Goal: Task Accomplishment & Management: Complete application form

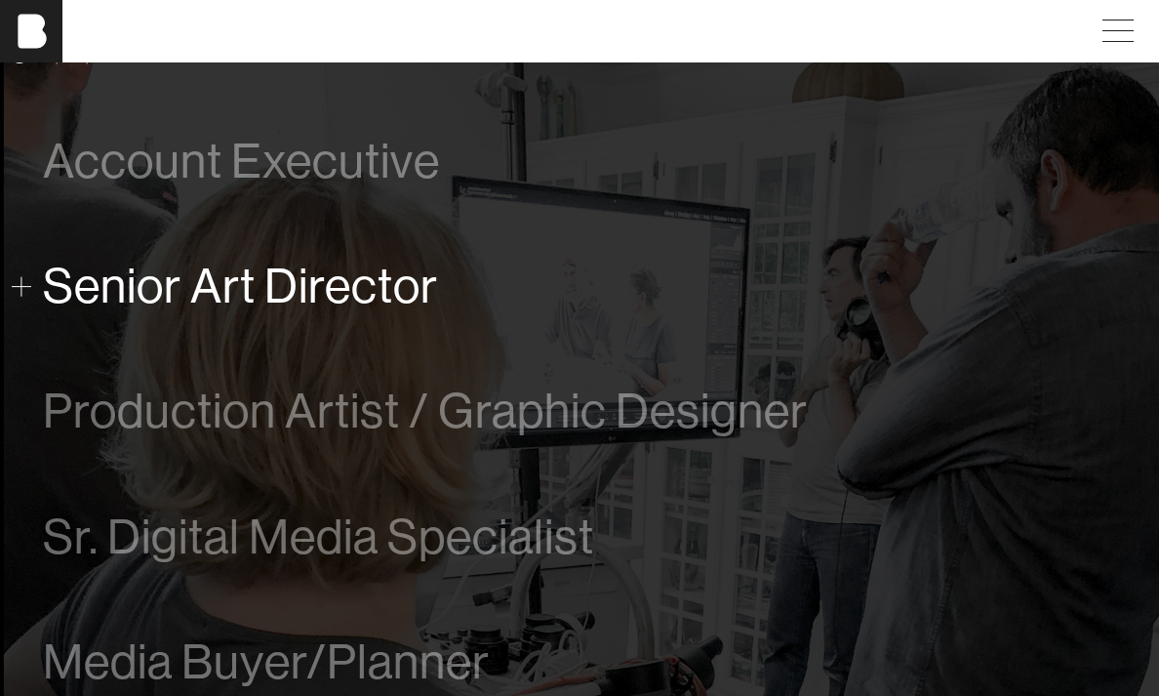
scroll to position [1032, 0]
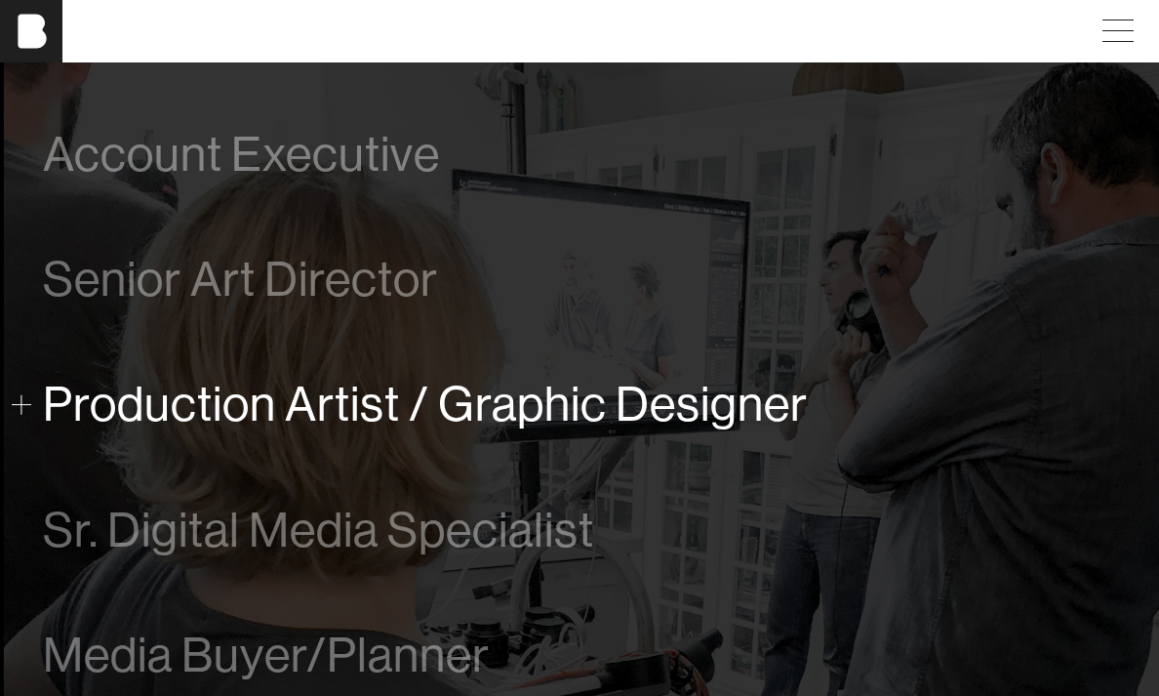
click at [314, 428] on span "Production Artist / Graphic Designer" at bounding box center [425, 404] width 765 height 55
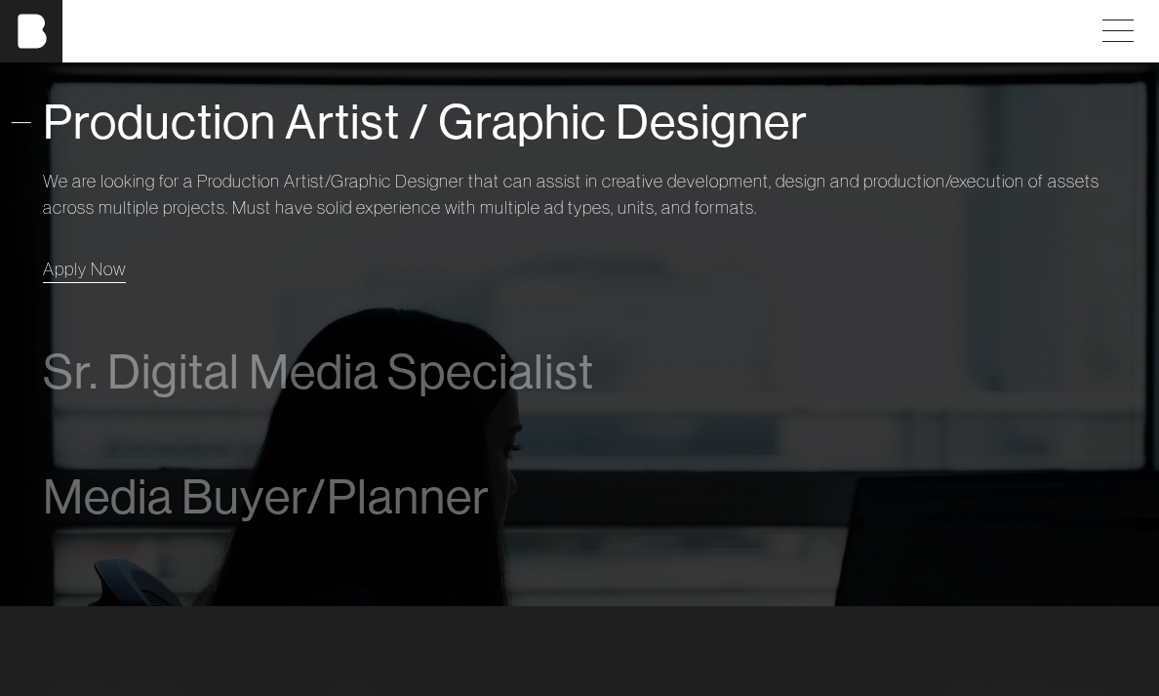
click at [90, 275] on span "Apply Now" at bounding box center [84, 269] width 83 height 22
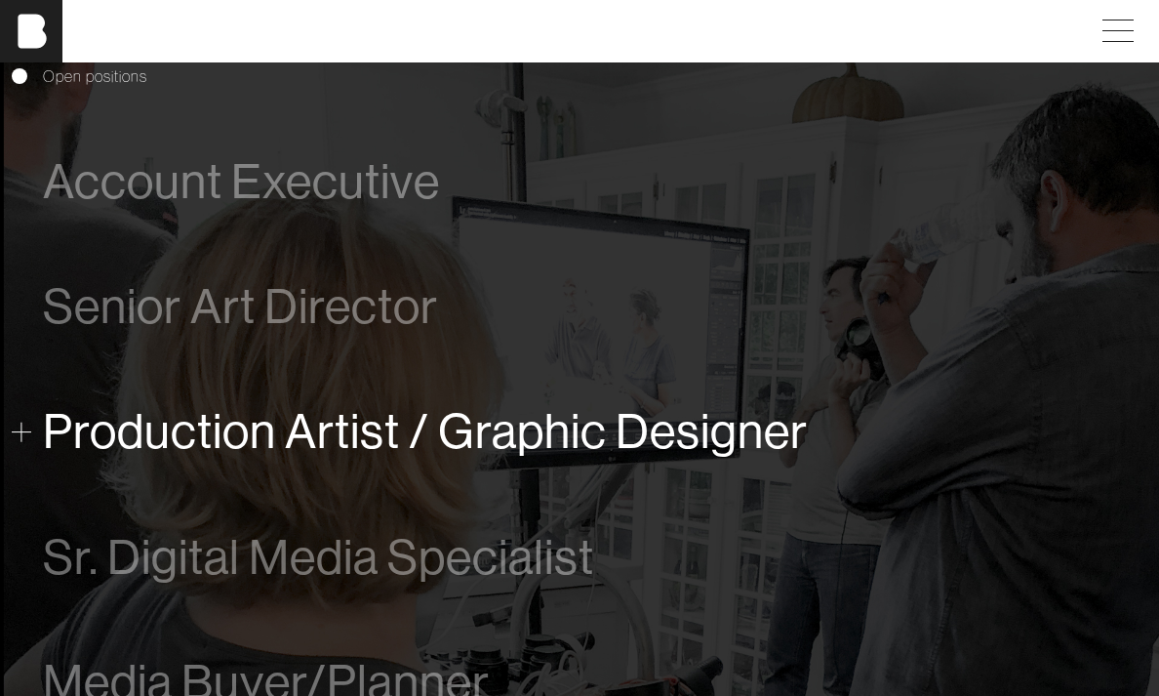
click at [173, 441] on span "Production Artist / Graphic Designer" at bounding box center [425, 431] width 765 height 55
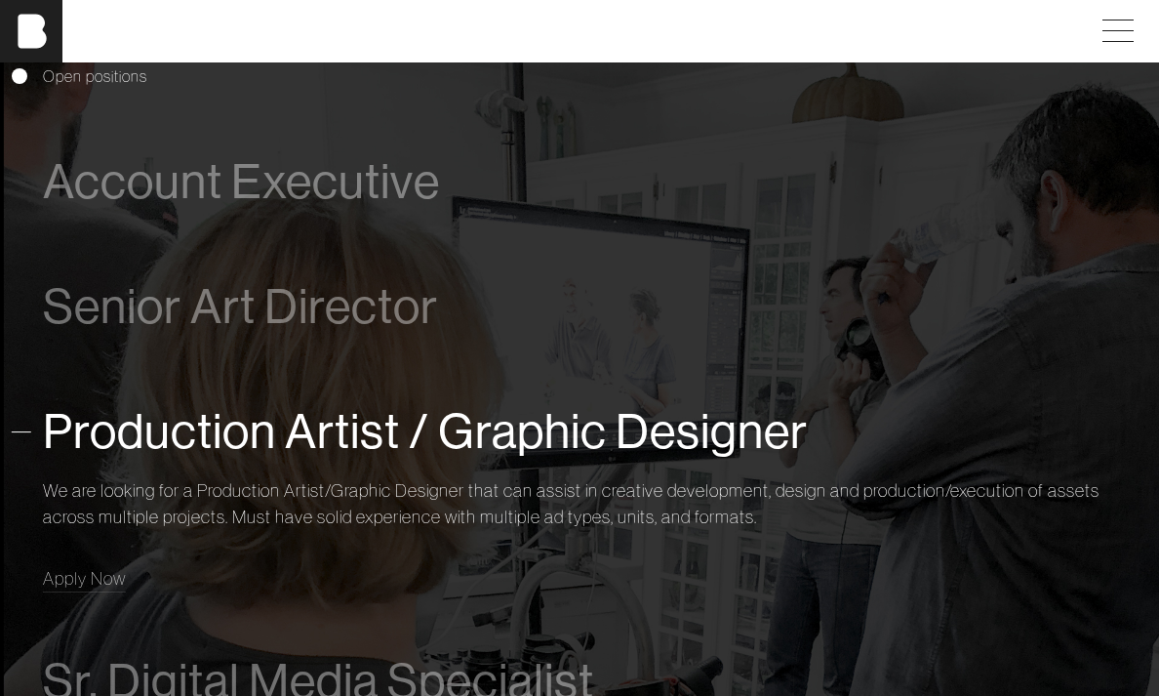
scroll to position [1299, 0]
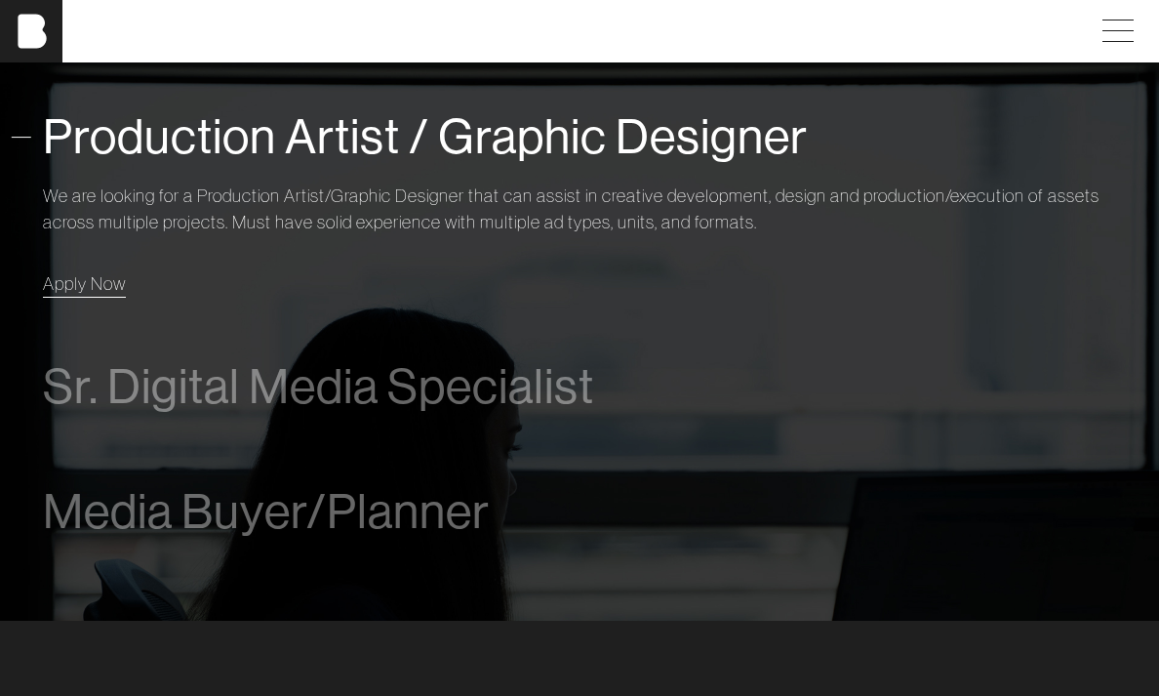
click at [87, 282] on span "Apply Now" at bounding box center [84, 283] width 83 height 22
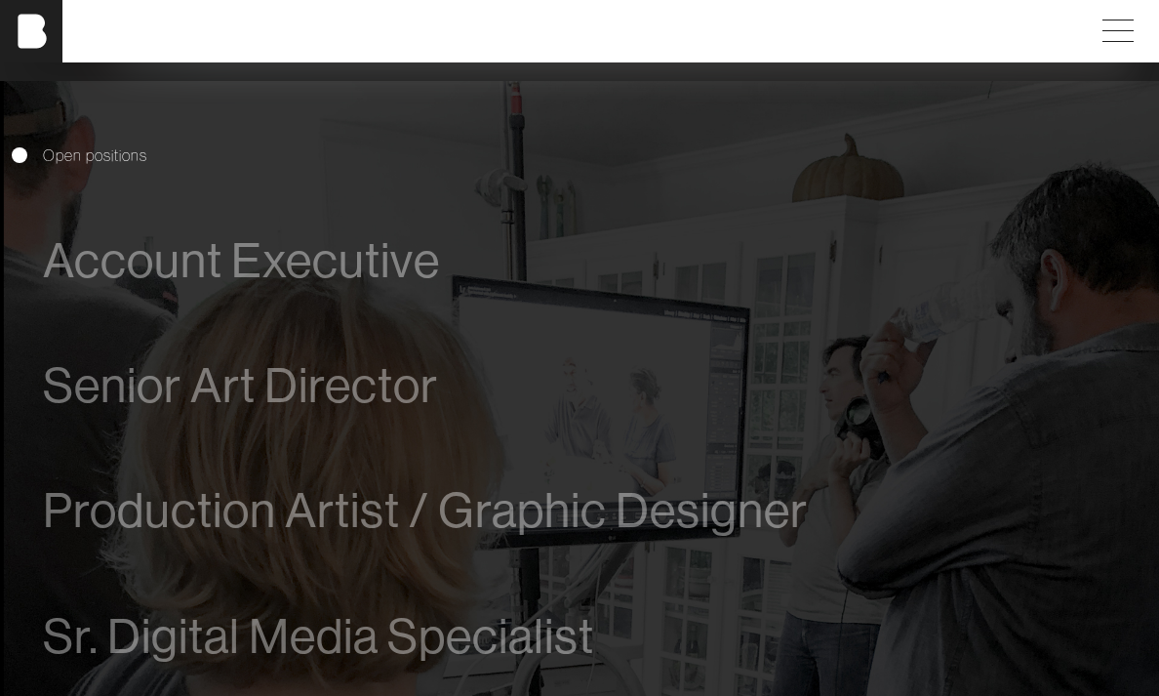
scroll to position [927, 0]
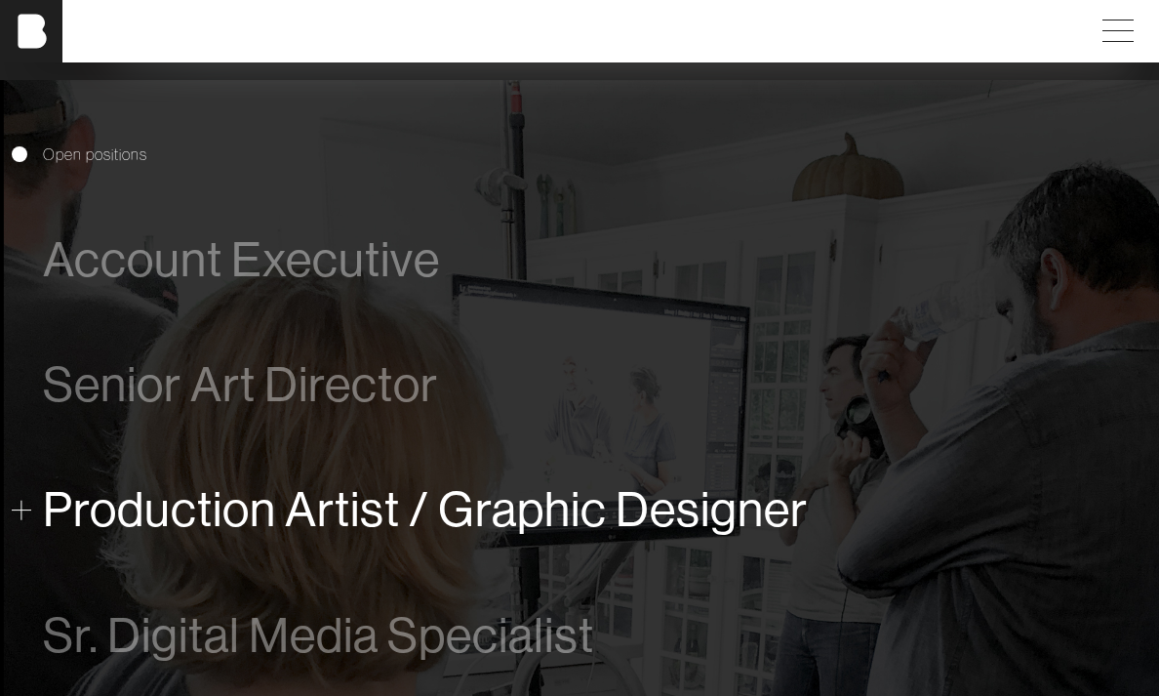
click at [196, 522] on span "Production Artist / Graphic Designer" at bounding box center [425, 509] width 765 height 55
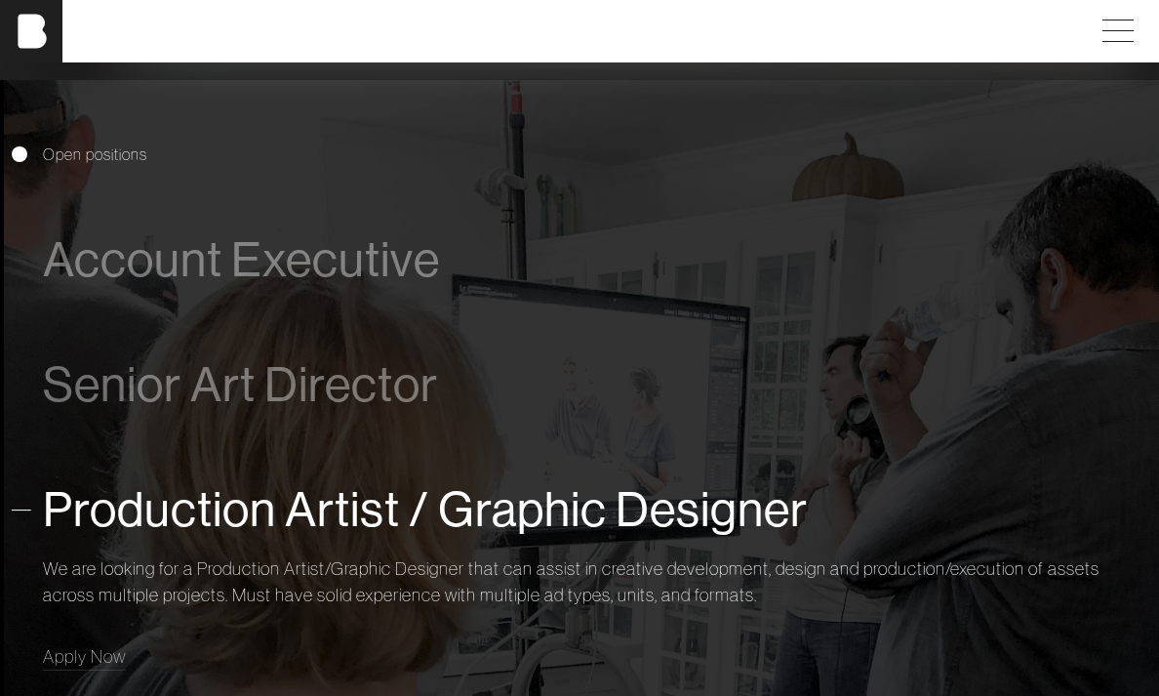
scroll to position [1302, 0]
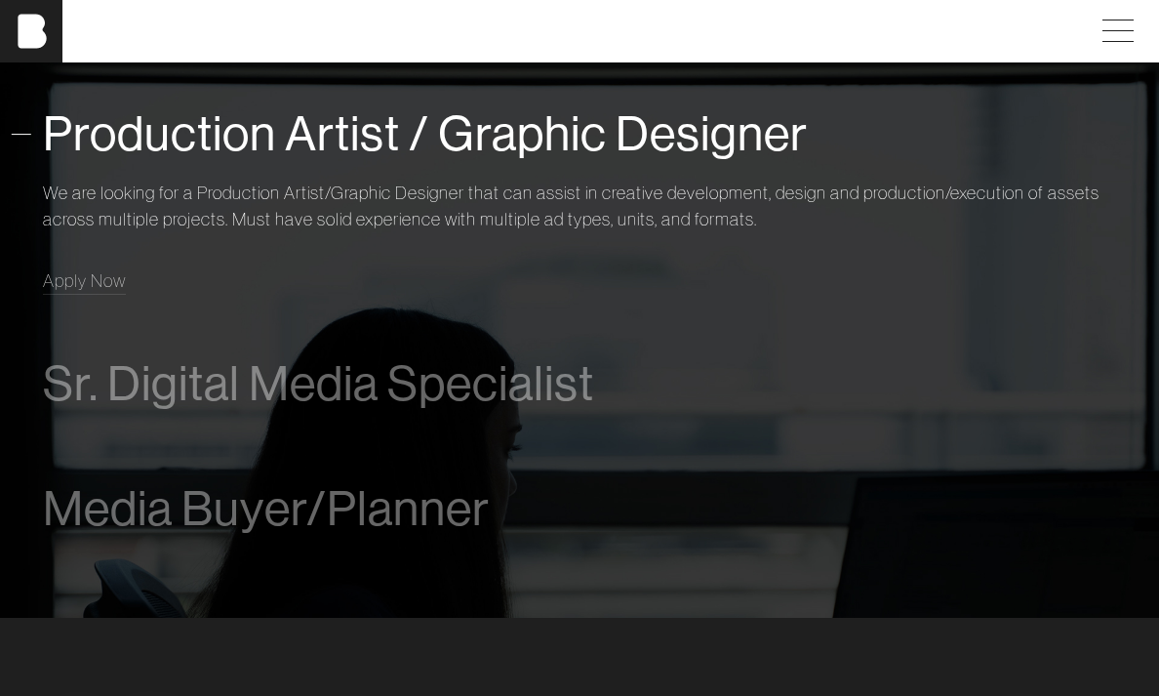
click at [229, 152] on span "Production Artist / Graphic Designer" at bounding box center [425, 133] width 765 height 55
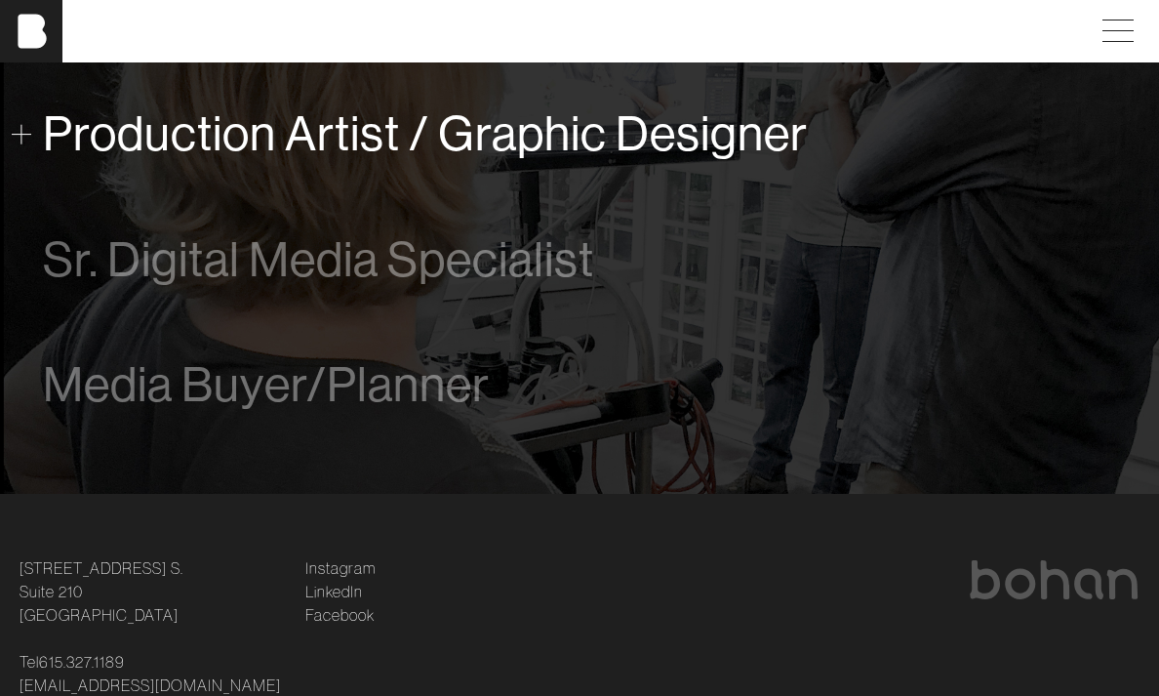
click at [229, 152] on span "Production Artist / Graphic Designer" at bounding box center [425, 133] width 765 height 55
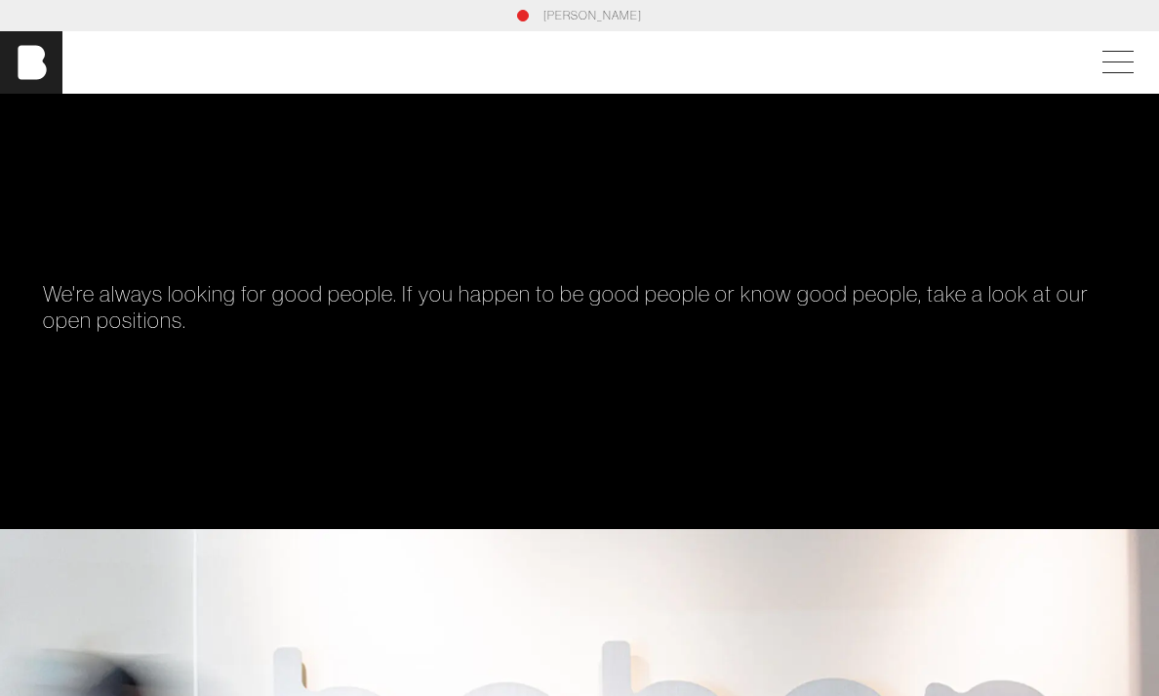
scroll to position [0, 0]
